Goal: Task Accomplishment & Management: Manage account settings

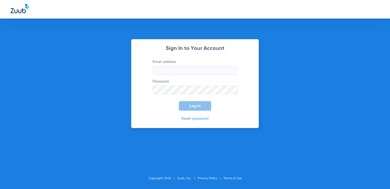
click at [206, 66] on input "Email address" at bounding box center [195, 70] width 85 height 9
type input "[EMAIL_ADDRESS][DOMAIN_NAME]"
click at [189, 105] on button "Log In" at bounding box center [195, 106] width 32 height 10
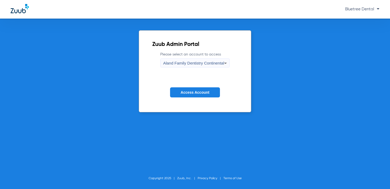
click at [198, 62] on span "Aland Family Dentistry Continental" at bounding box center [193, 63] width 61 height 5
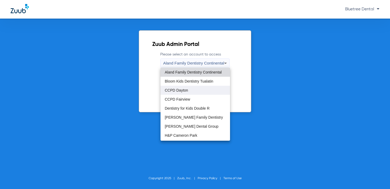
click at [188, 87] on mat-option "CCPD Dayton" at bounding box center [196, 90] width 70 height 9
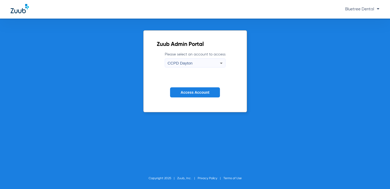
click at [185, 95] on button "Access Account" at bounding box center [195, 92] width 50 height 10
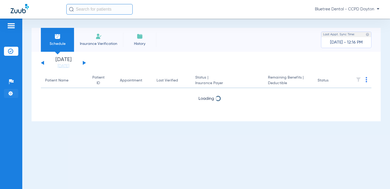
click at [12, 95] on img at bounding box center [10, 93] width 5 height 5
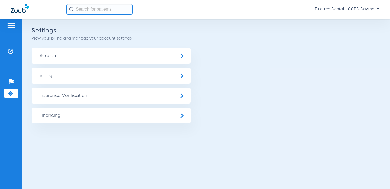
click at [66, 93] on span "Insurance Verification" at bounding box center [111, 96] width 159 height 16
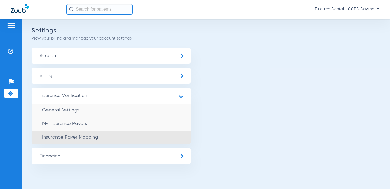
click at [92, 135] on span "Insurance Payer Mapping" at bounding box center [70, 137] width 56 height 5
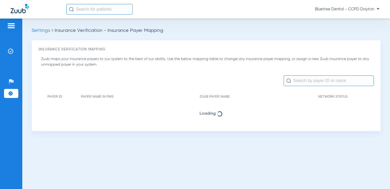
click at [334, 79] on input "text" at bounding box center [329, 80] width 90 height 11
click at [326, 81] on input "prem" at bounding box center [329, 80] width 90 height 11
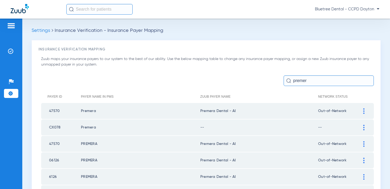
drag, startPoint x: 241, startPoint y: 110, endPoint x: 199, endPoint y: 112, distance: 41.7
click at [199, 112] on tr "47570 Premera Premera Dental - AI Out-of-Network" at bounding box center [207, 111] width 333 height 16
copy tr "Premera Dental - AI"
click at [320, 79] on input "premer" at bounding box center [329, 80] width 90 height 11
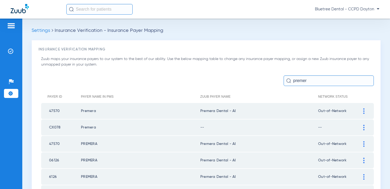
click at [320, 79] on input "premer" at bounding box center [329, 80] width 90 height 11
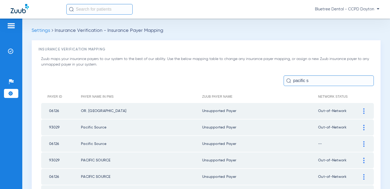
click at [314, 80] on input "pacific s" at bounding box center [329, 80] width 90 height 11
drag, startPoint x: 295, startPoint y: 81, endPoint x: 287, endPoint y: 80, distance: 8.8
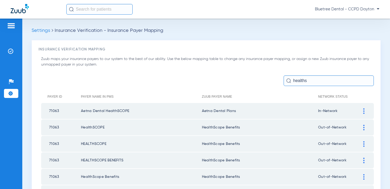
click at [287, 80] on div "healths" at bounding box center [329, 80] width 90 height 11
type input "argus"
